Goal: Transaction & Acquisition: Purchase product/service

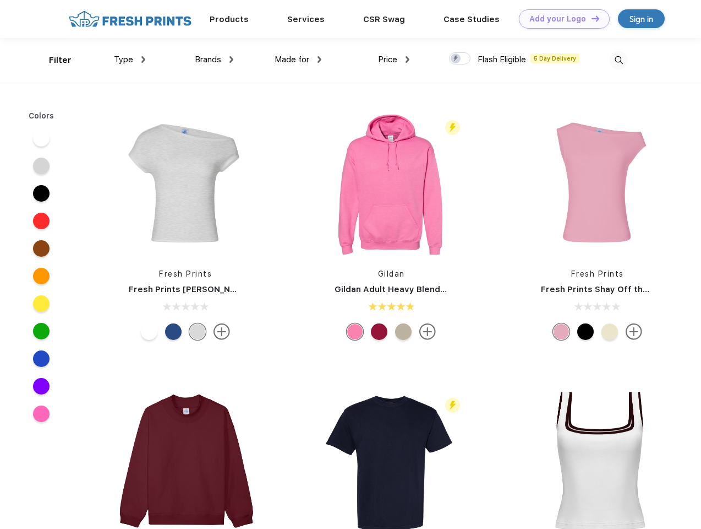
click at [560, 19] on link "Add your Logo Design Tool" at bounding box center [564, 18] width 91 height 19
click at [0, 0] on div "Design Tool" at bounding box center [0, 0] width 0 height 0
click at [591, 18] on link "Add your Logo Design Tool" at bounding box center [564, 18] width 91 height 19
click at [53, 60] on div "Filter" at bounding box center [60, 60] width 23 height 13
click at [130, 59] on span "Type" at bounding box center [123, 60] width 19 height 10
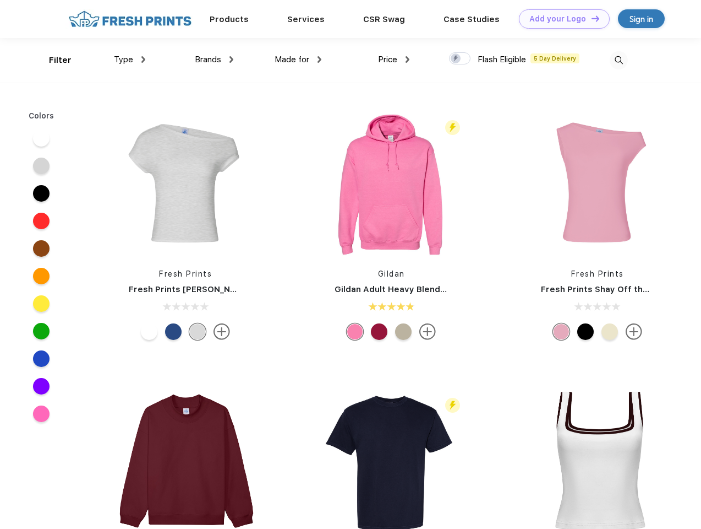
click at [214, 59] on span "Brands" at bounding box center [208, 60] width 26 height 10
click at [298, 59] on span "Made for" at bounding box center [292, 60] width 35 height 10
click at [394, 59] on span "Price" at bounding box center [387, 60] width 19 height 10
click at [460, 59] on div at bounding box center [459, 58] width 21 height 12
click at [456, 59] on input "checkbox" at bounding box center [452, 55] width 7 height 7
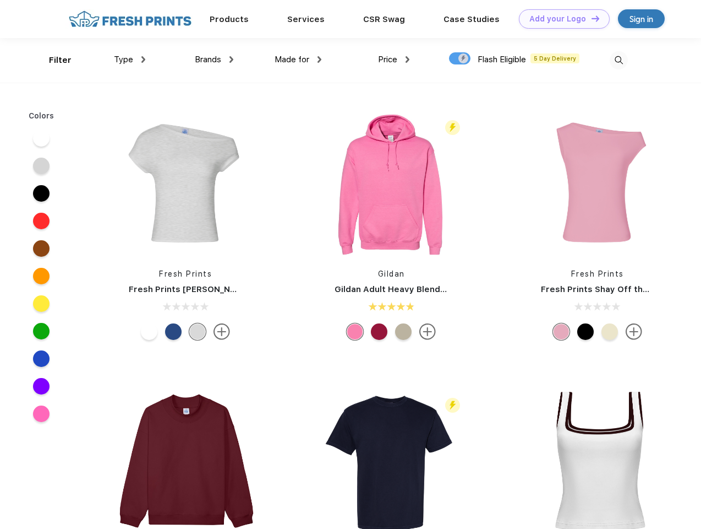
click at [619, 60] on img at bounding box center [619, 60] width 18 height 18
